Goal: Obtain resource: Obtain resource

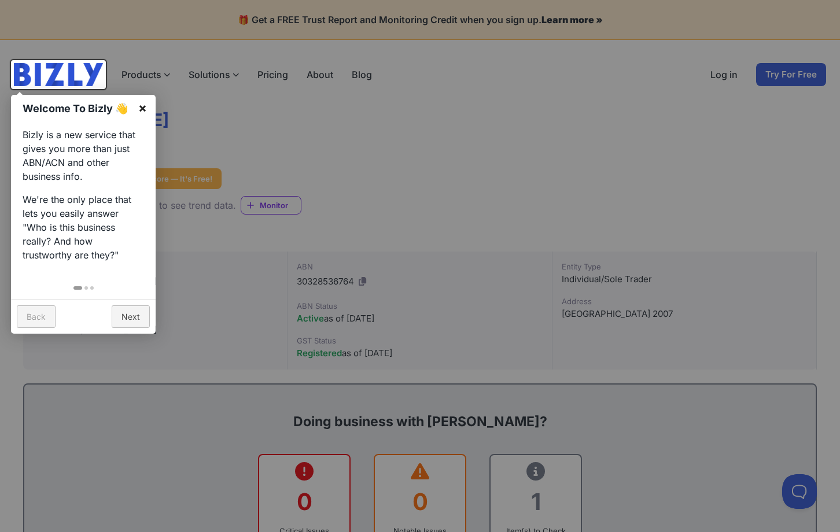
click at [141, 110] on link "×" at bounding box center [143, 108] width 26 height 26
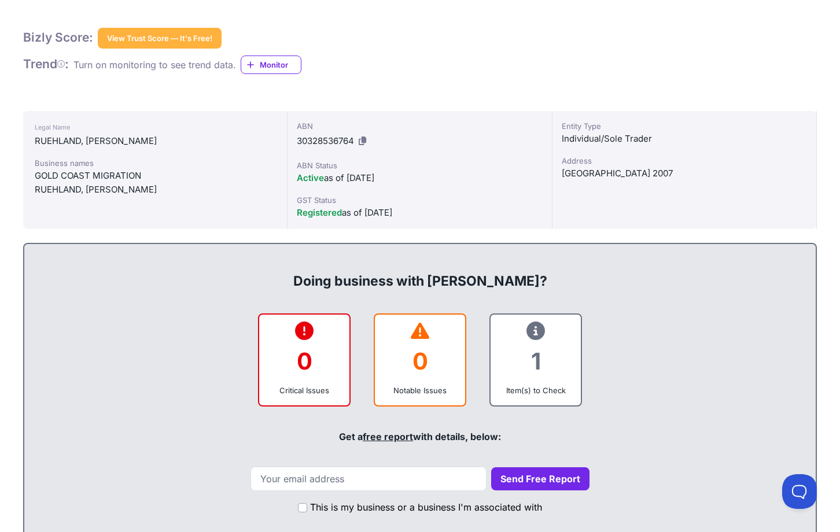
scroll to position [174, 0]
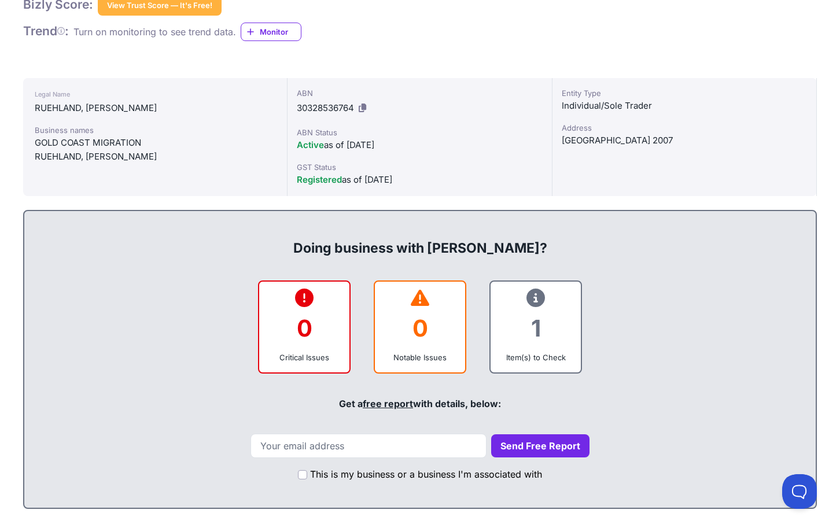
click at [551, 319] on div "1" at bounding box center [536, 328] width 72 height 47
click at [542, 337] on div "1" at bounding box center [536, 328] width 72 height 47
click at [538, 348] on div "1" at bounding box center [536, 328] width 72 height 47
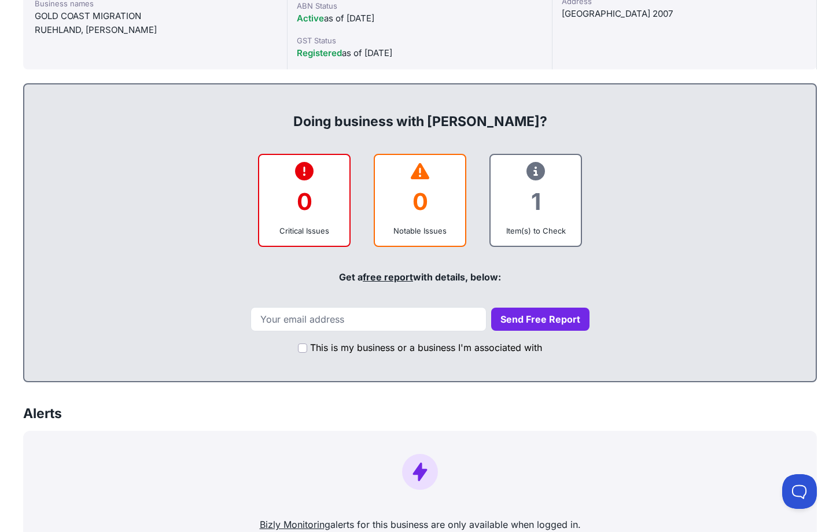
scroll to position [347, 0]
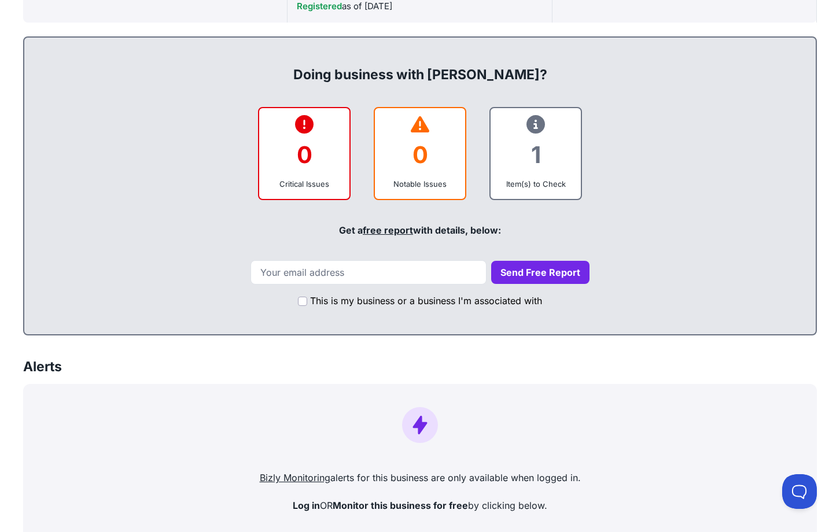
click at [401, 225] on link "free report" at bounding box center [388, 230] width 50 height 12
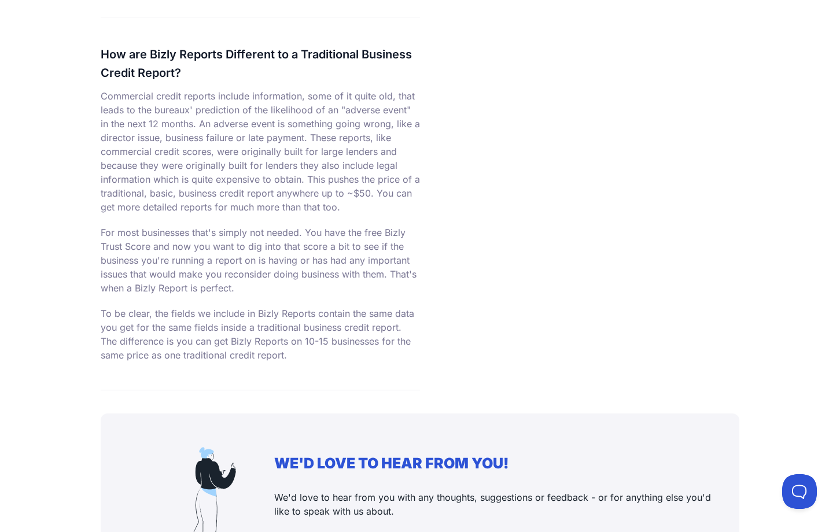
scroll to position [2129, 0]
